Goal: Transaction & Acquisition: Download file/media

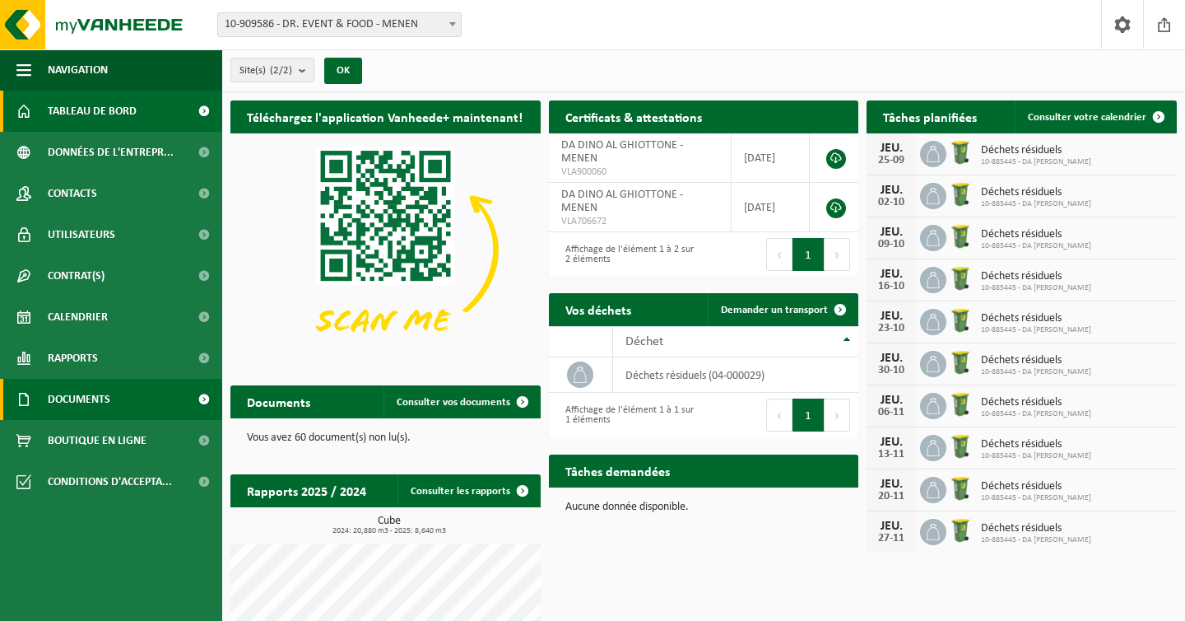
click at [115, 412] on link "Documents" at bounding box center [111, 399] width 222 height 41
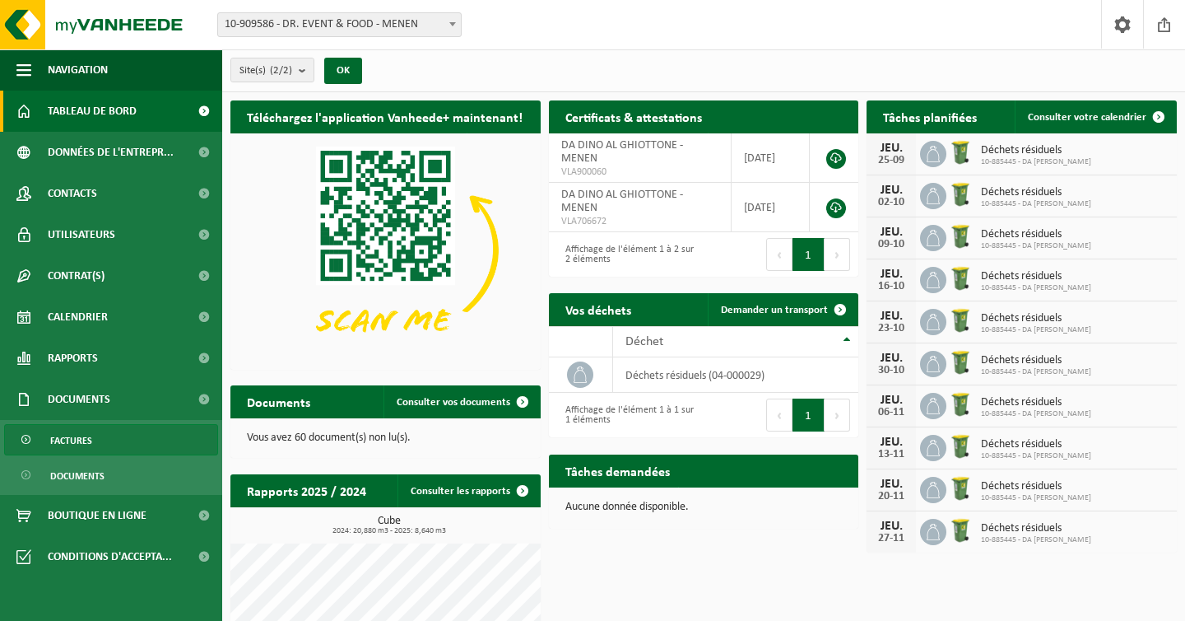
click at [119, 429] on link "Factures" at bounding box center [111, 439] width 214 height 31
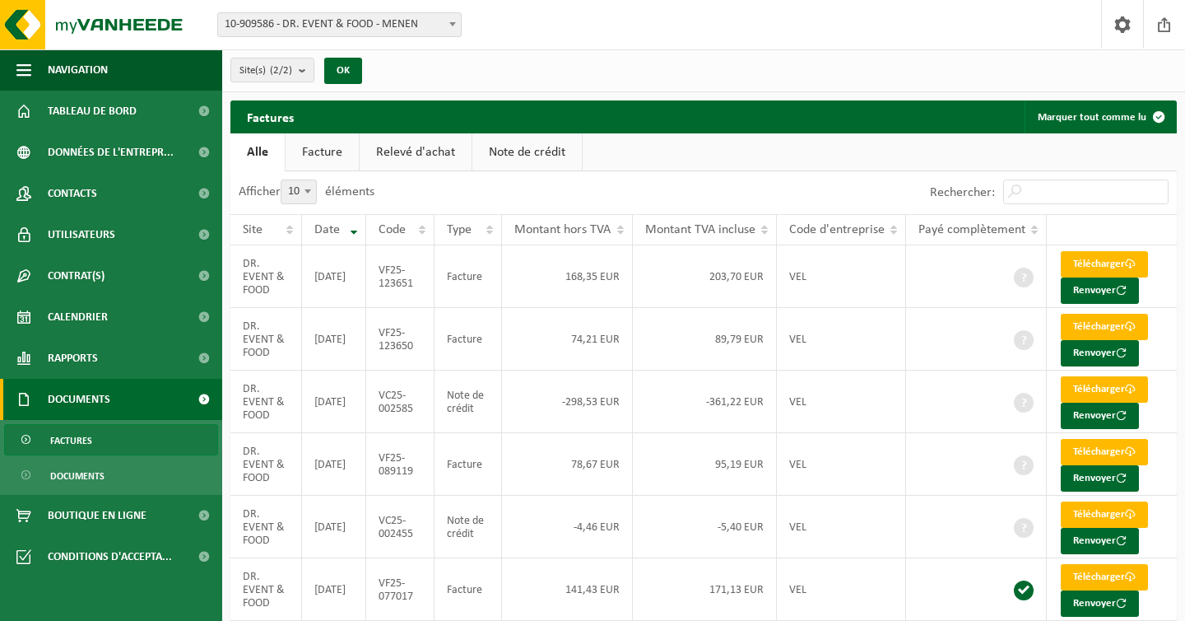
click at [78, 434] on span "Factures" at bounding box center [71, 440] width 42 height 31
click at [315, 149] on link "Facture" at bounding box center [322, 152] width 73 height 38
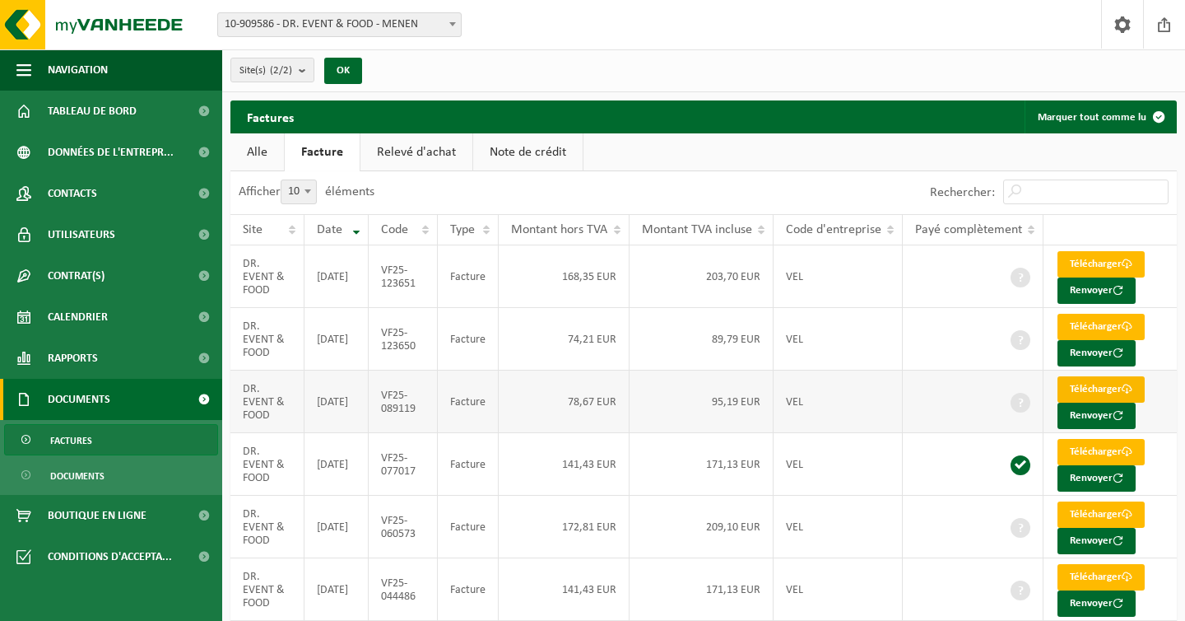
click at [1117, 402] on link "Télécharger" at bounding box center [1101, 389] width 87 height 26
click at [1114, 388] on link "Télécharger" at bounding box center [1101, 389] width 87 height 26
click at [439, 150] on link "Relevé d'achat" at bounding box center [416, 152] width 112 height 38
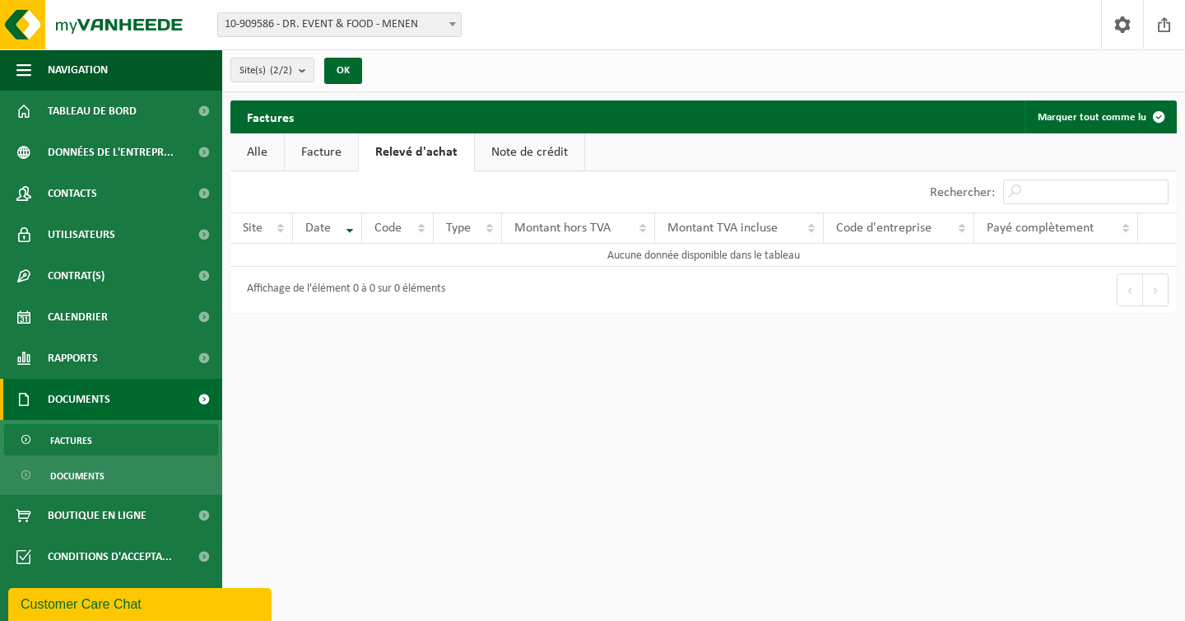
click at [500, 157] on link "Note de crédit" at bounding box center [529, 152] width 109 height 38
